Goal: Check status

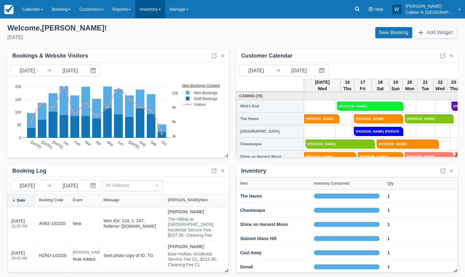
click at [165, 8] on link "Inventory" at bounding box center [150, 9] width 30 height 18
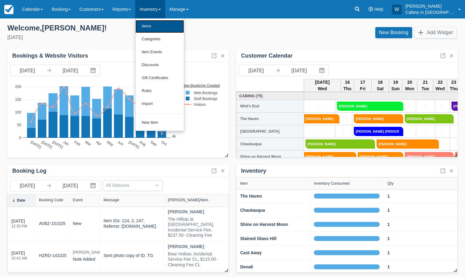
click at [164, 26] on link "Items" at bounding box center [160, 26] width 49 height 13
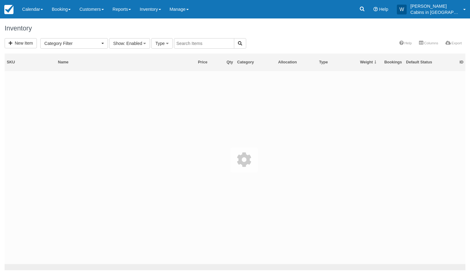
select select
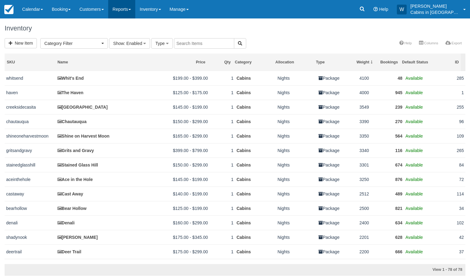
click at [132, 9] on link "Reports" at bounding box center [121, 9] width 27 height 18
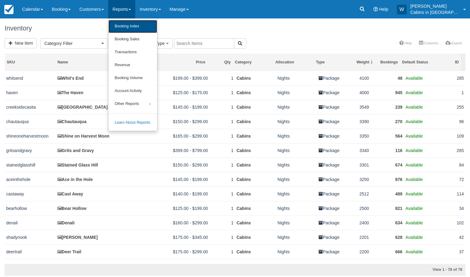
click at [132, 28] on link "Booking Index" at bounding box center [132, 26] width 49 height 13
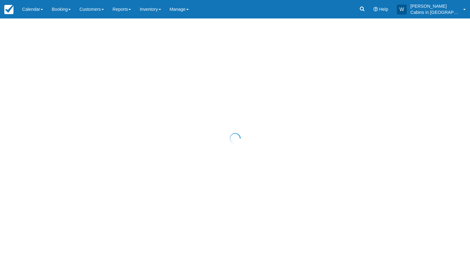
select select "25"
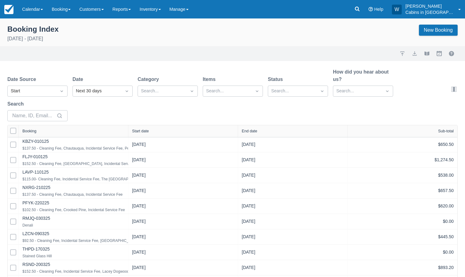
select select "25"
click at [48, 89] on div "Start" at bounding box center [32, 91] width 42 height 7
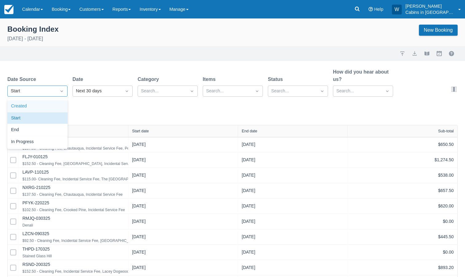
click at [45, 104] on div "Created" at bounding box center [37, 106] width 60 height 12
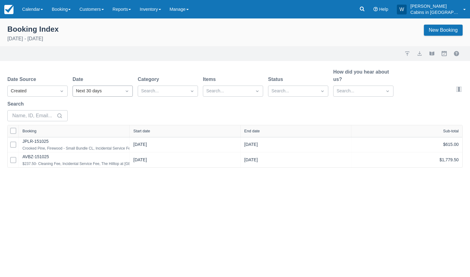
click at [99, 89] on div "Next 30 days" at bounding box center [97, 91] width 42 height 7
click at [99, 140] on div "Yesterday" at bounding box center [103, 142] width 60 height 12
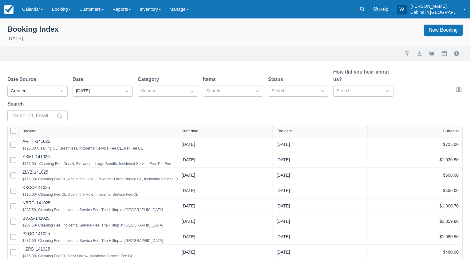
drag, startPoint x: 130, startPoint y: 131, endPoint x: 237, endPoint y: 133, distance: 107.6
click at [183, 132] on div at bounding box center [177, 131] width 11 height 12
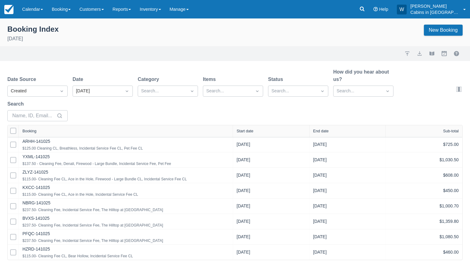
click at [247, 131] on div "Start date" at bounding box center [245, 131] width 17 height 4
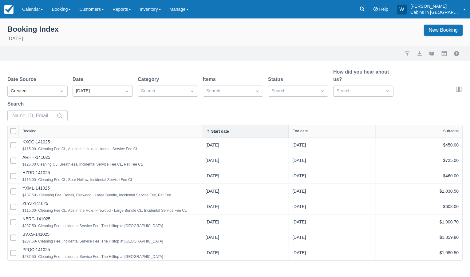
drag, startPoint x: 129, startPoint y: 129, endPoint x: 221, endPoint y: 130, distance: 91.9
click at [207, 130] on div at bounding box center [201, 131] width 11 height 12
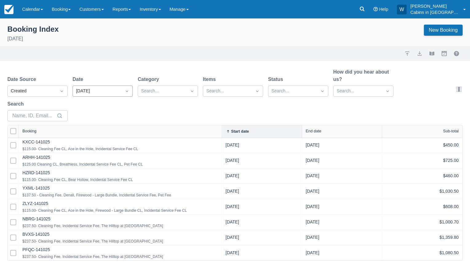
click at [114, 93] on div "Yesterday" at bounding box center [97, 91] width 42 height 7
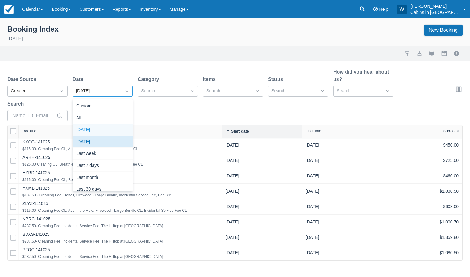
click at [113, 128] on div "[DATE]" at bounding box center [103, 130] width 60 height 12
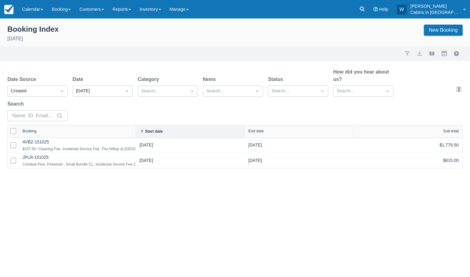
drag, startPoint x: 128, startPoint y: 130, endPoint x: 215, endPoint y: 121, distance: 87.1
click at [212, 122] on div "Date Source Created Date Today Category Search... Items Search... Status Search…" at bounding box center [235, 118] width 470 height 100
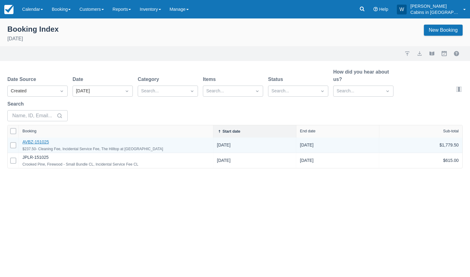
click at [39, 142] on link "AVBZ-151025" at bounding box center [35, 141] width 26 height 5
